Goal: Information Seeking & Learning: Get advice/opinions

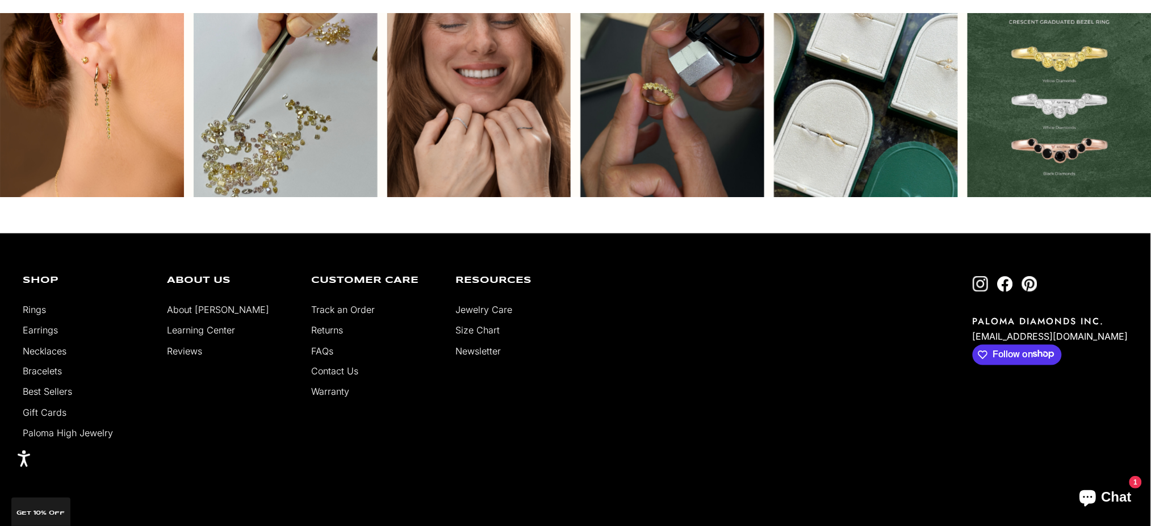
scroll to position [3633, 0]
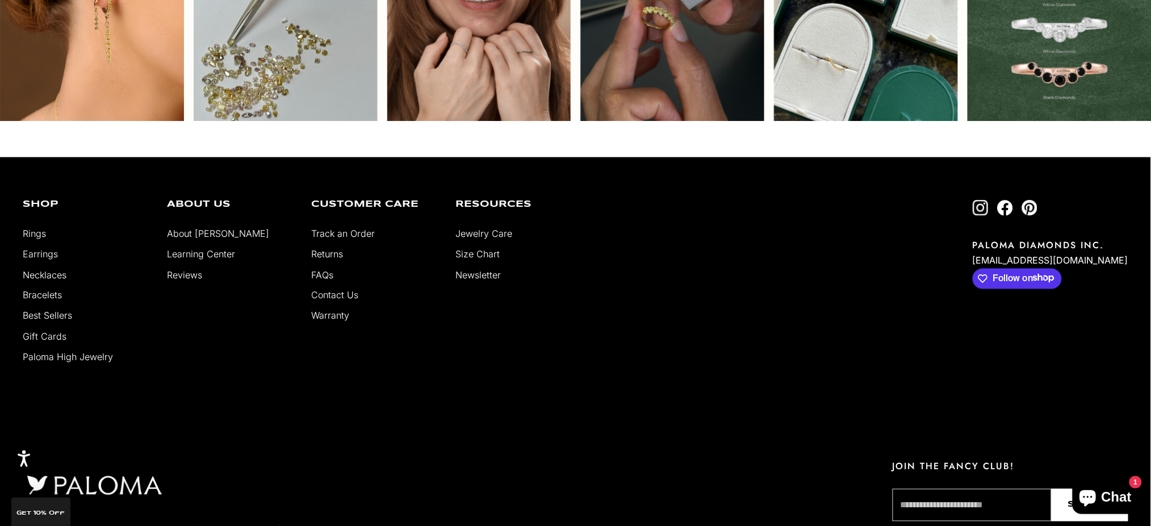
click at [182, 272] on link "Reviews" at bounding box center [184, 274] width 35 height 11
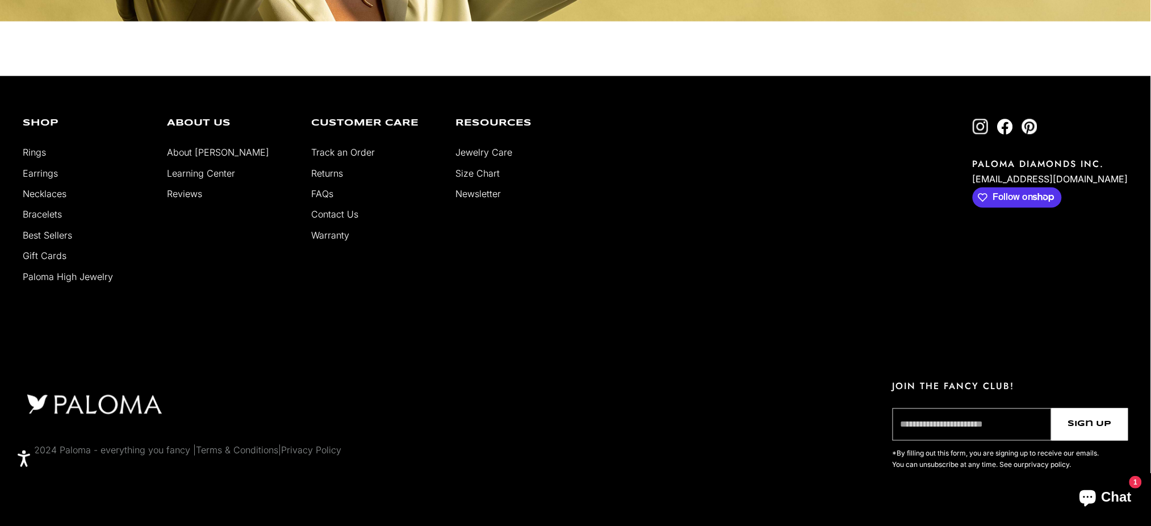
select select "*"
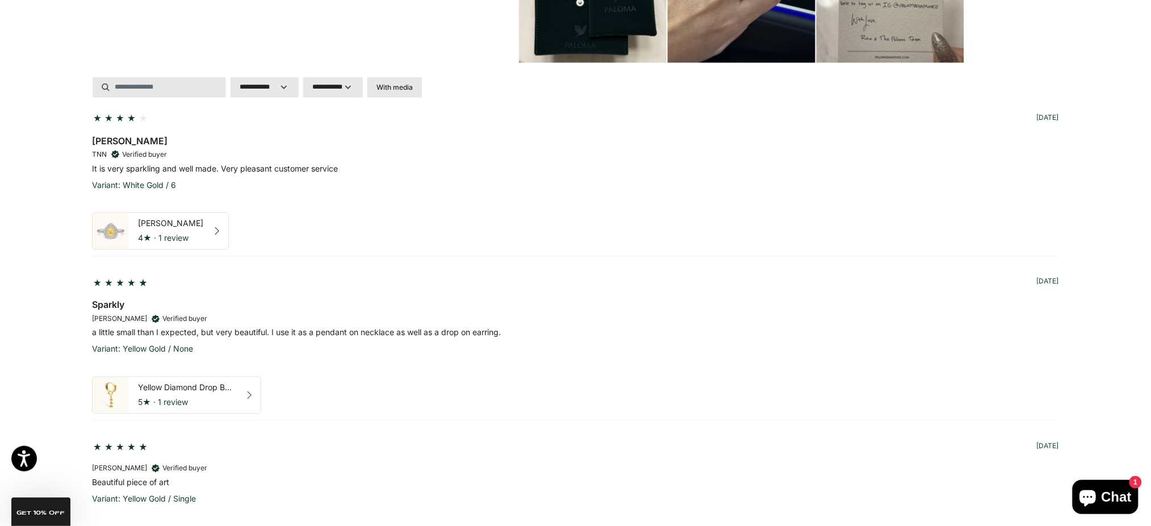
scroll to position [257, 0]
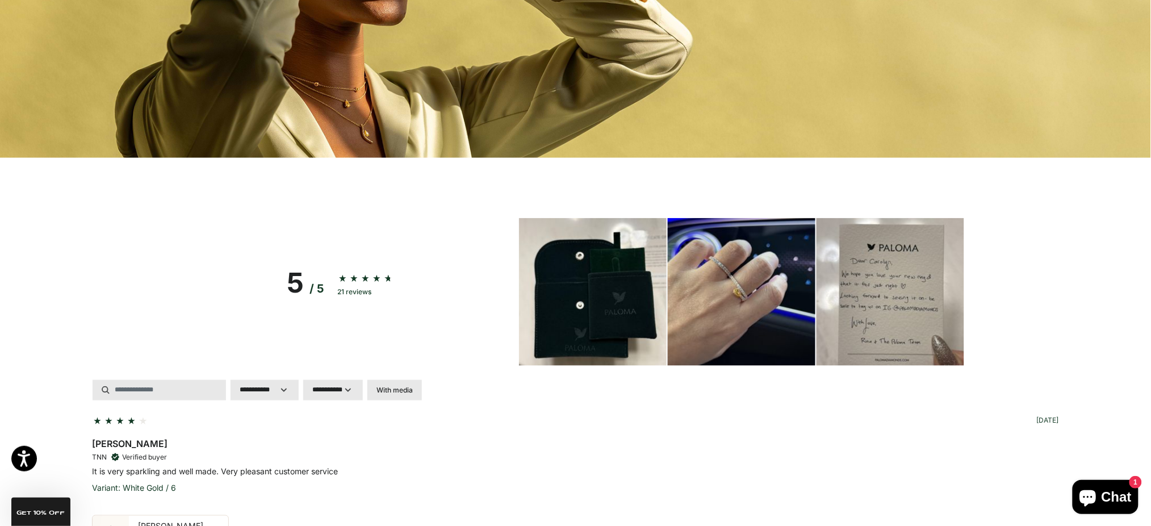
click at [577, 261] on img at bounding box center [593, 292] width 148 height 148
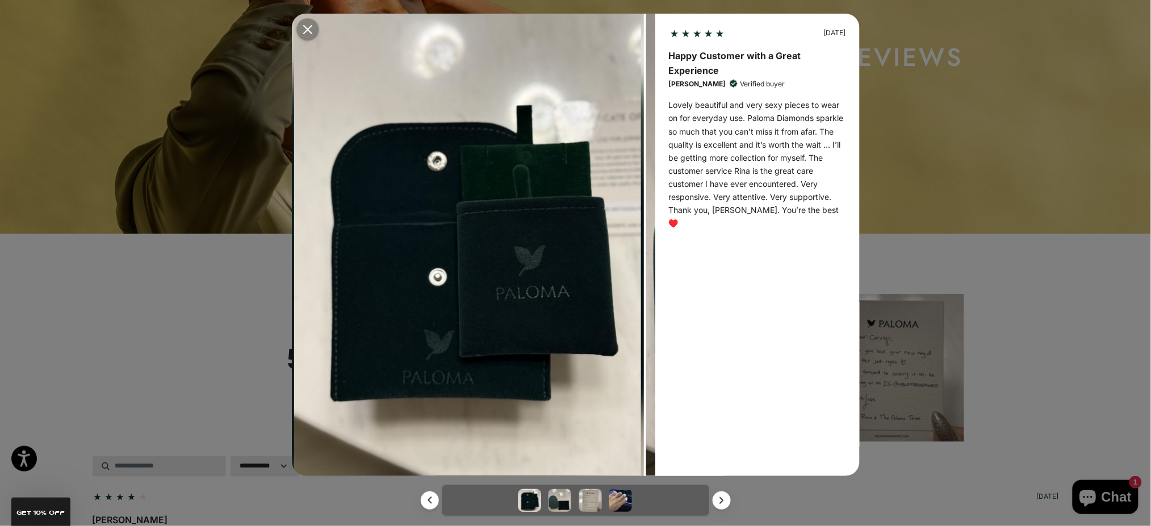
scroll to position [0, 0]
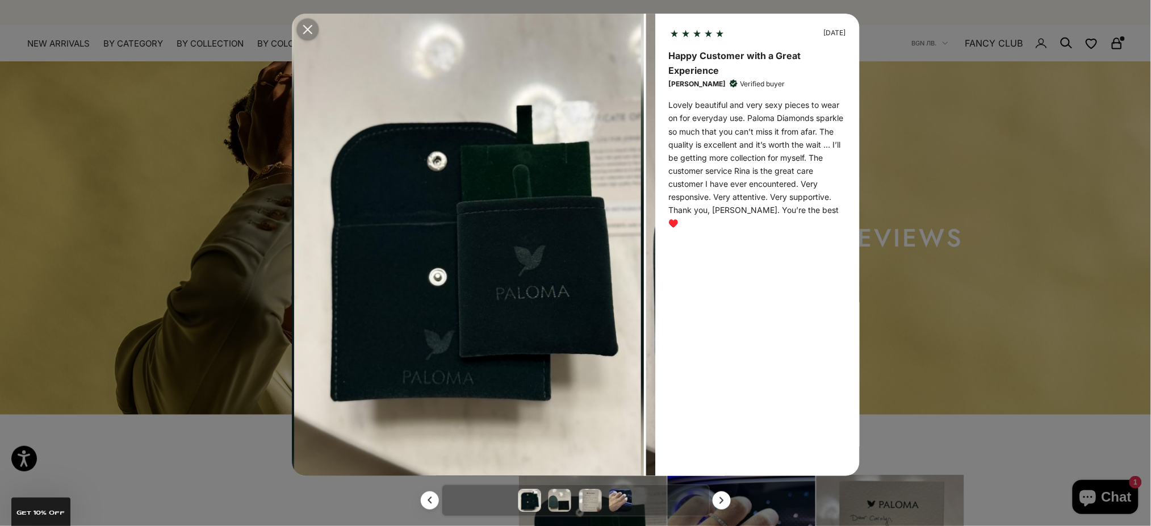
click at [304, 28] on icon "Modal close button" at bounding box center [307, 29] width 9 height 9
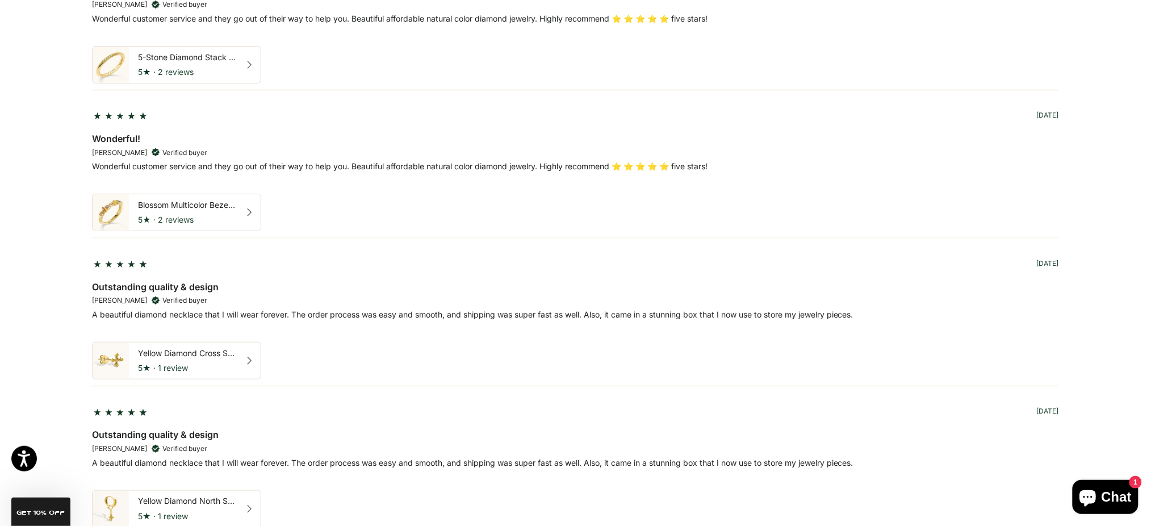
scroll to position [3481, 0]
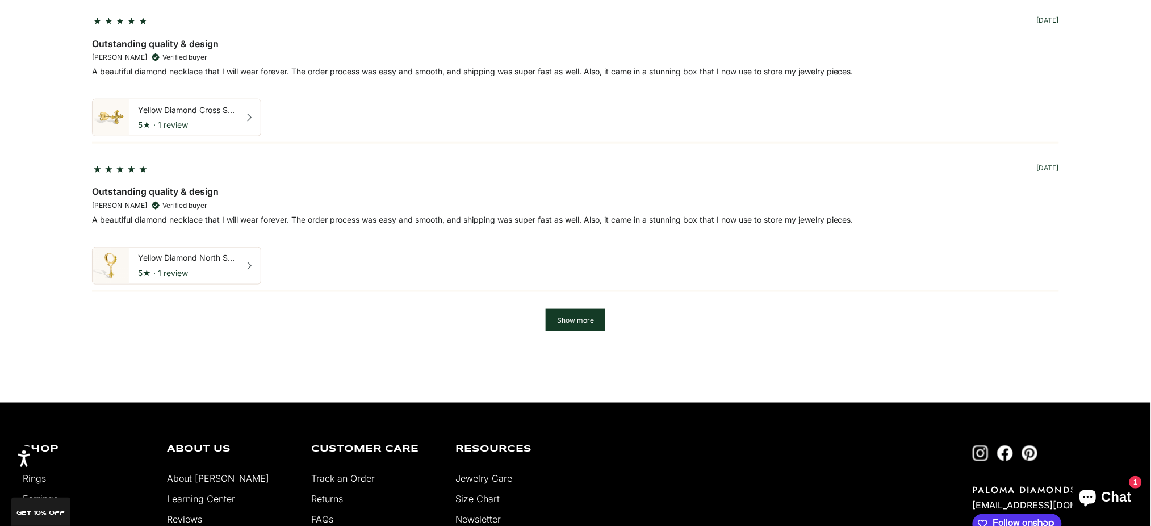
click at [564, 325] on button "Show more" at bounding box center [575, 320] width 60 height 22
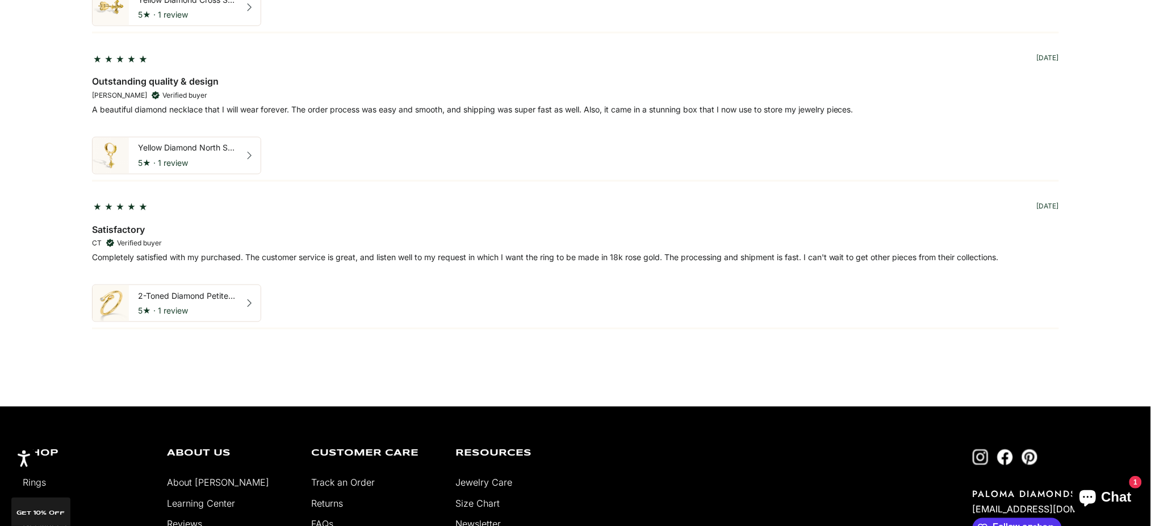
scroll to position [3928, 0]
